Goal: Transaction & Acquisition: Purchase product/service

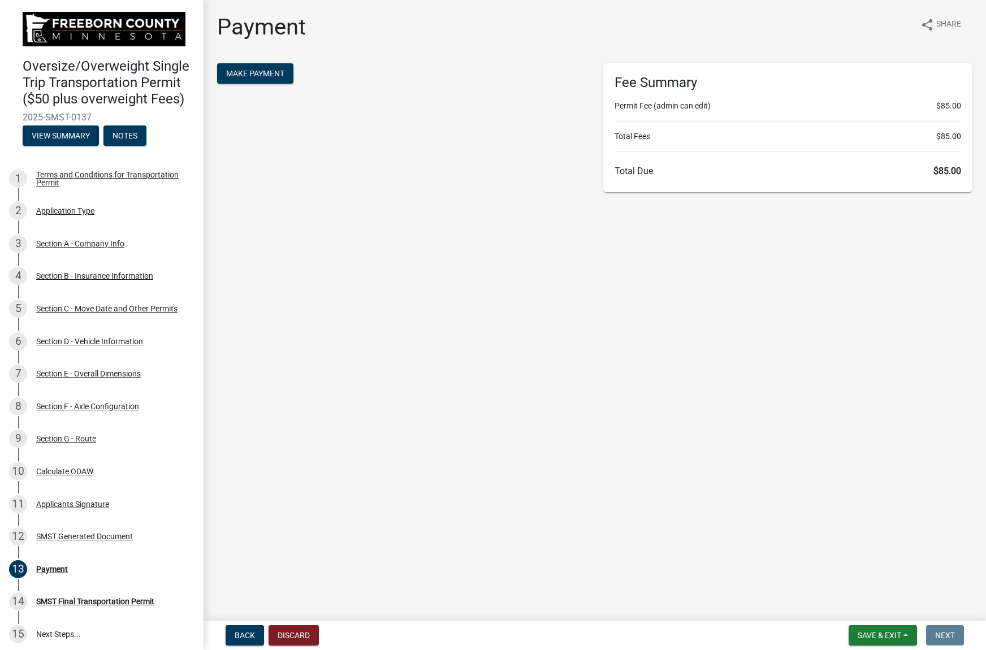
click at [262, 84] on form "Make Payment" at bounding box center [401, 74] width 369 height 23
click at [267, 72] on span "Make Payment" at bounding box center [255, 73] width 58 height 9
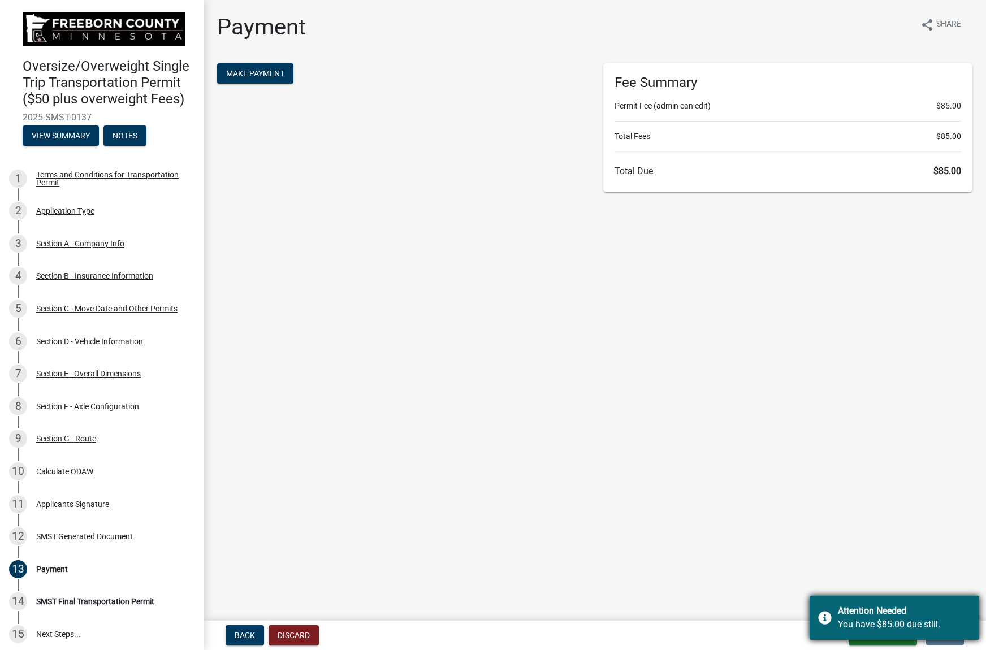
click at [919, 627] on div "You have $85.00 due still." at bounding box center [904, 625] width 133 height 14
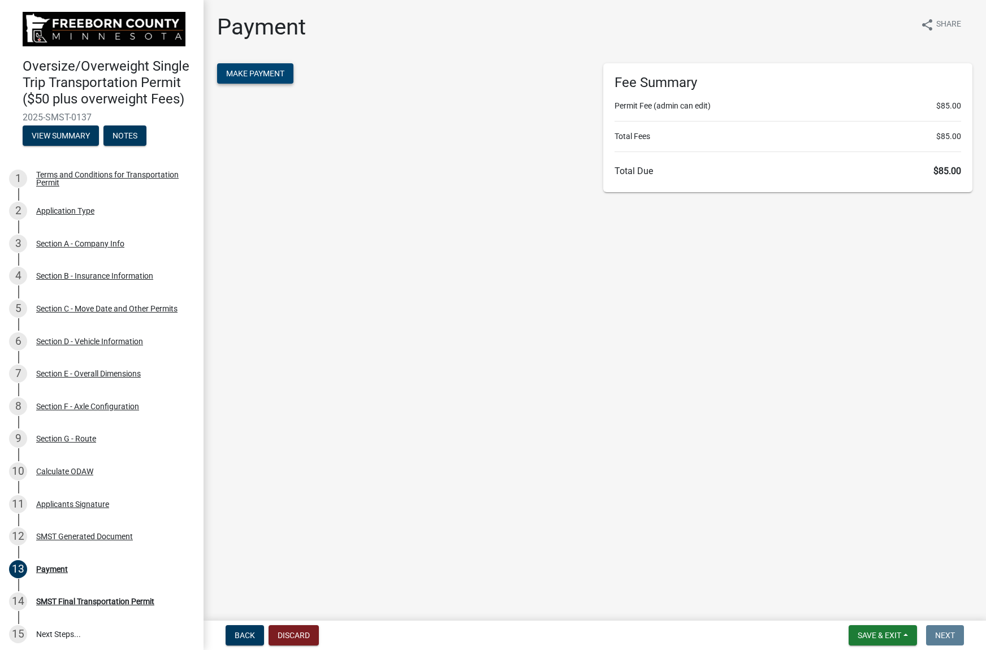
click at [272, 72] on span "Make Payment" at bounding box center [255, 73] width 58 height 9
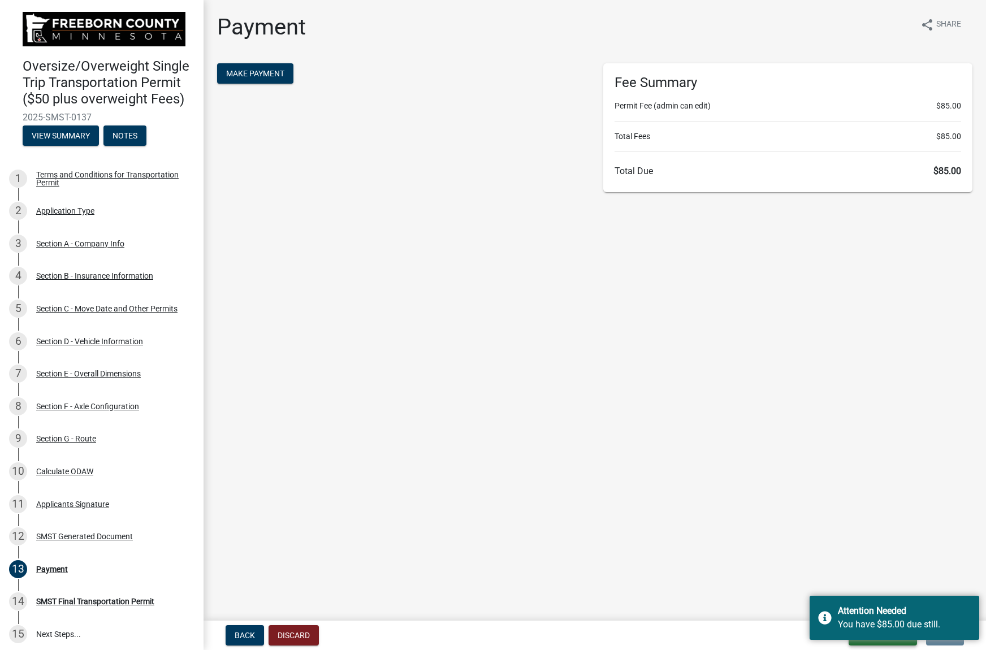
click at [865, 644] on button "Save & Exit" at bounding box center [882, 635] width 68 height 20
click at [867, 603] on div "Attention Needed You have $85.00 due still." at bounding box center [894, 618] width 170 height 44
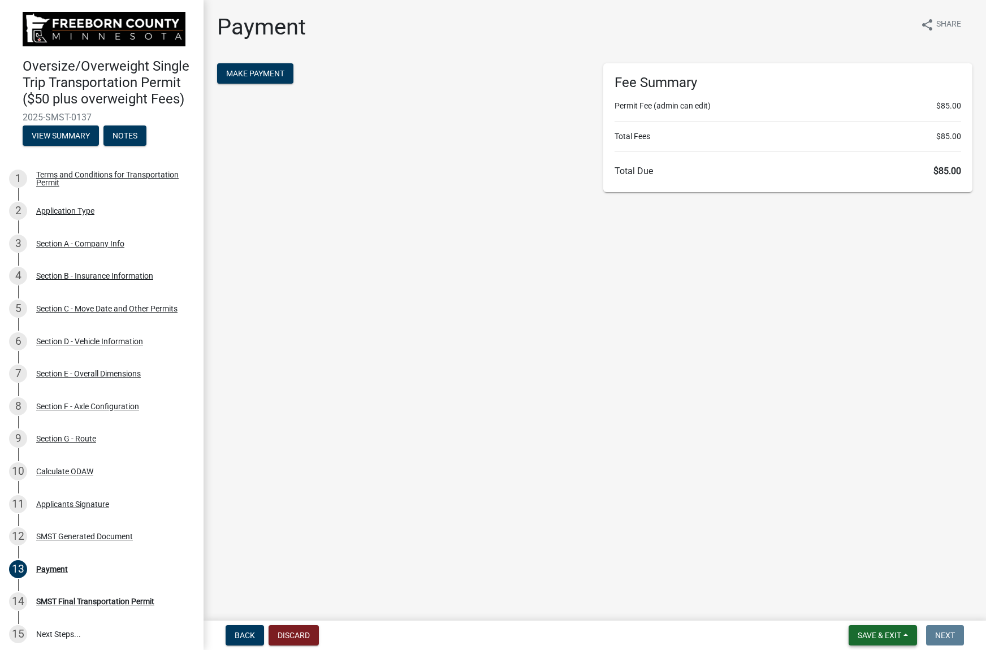
click at [877, 634] on span "Save & Exit" at bounding box center [879, 635] width 44 height 9
click at [868, 609] on button "Save & Exit" at bounding box center [871, 605] width 90 height 27
